Goal: Navigation & Orientation: Find specific page/section

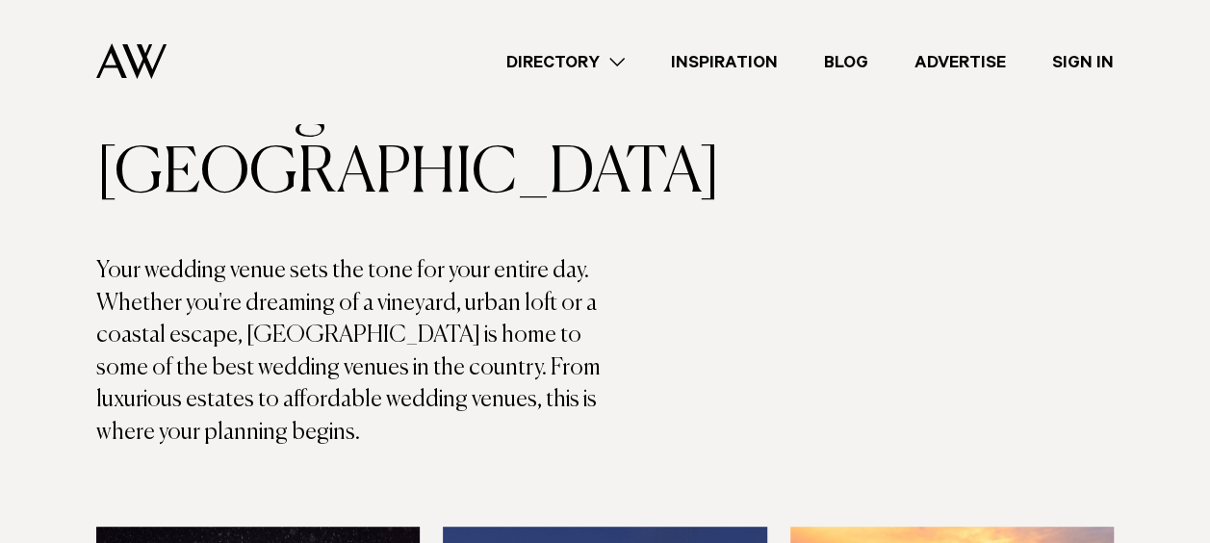
scroll to position [179, 0]
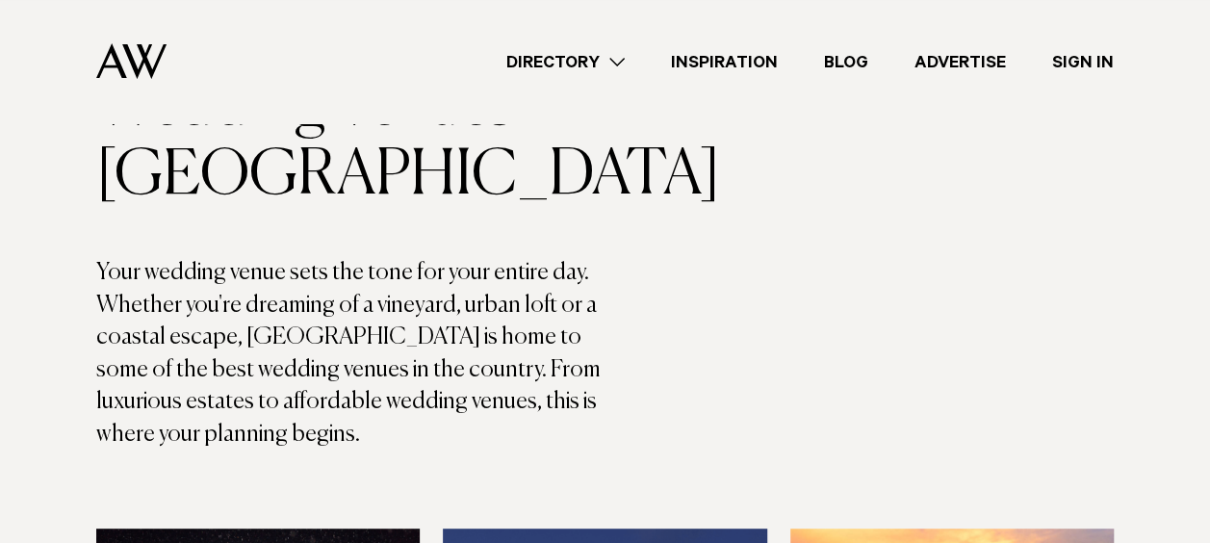
click at [745, 67] on link "Inspiration" at bounding box center [724, 62] width 153 height 26
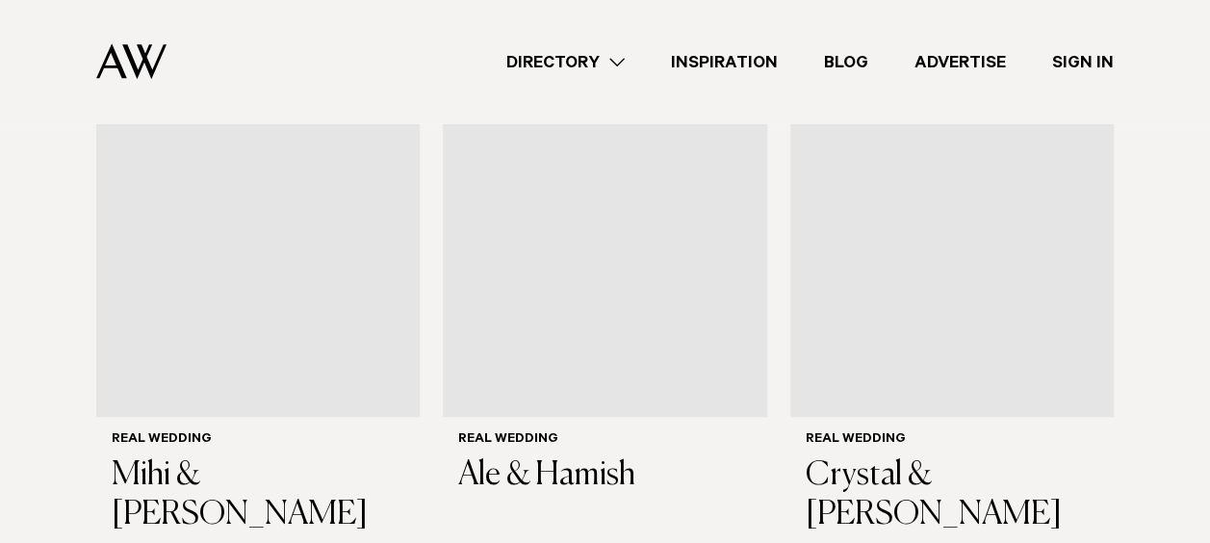
scroll to position [630, 0]
